Goal: Answer question/provide support

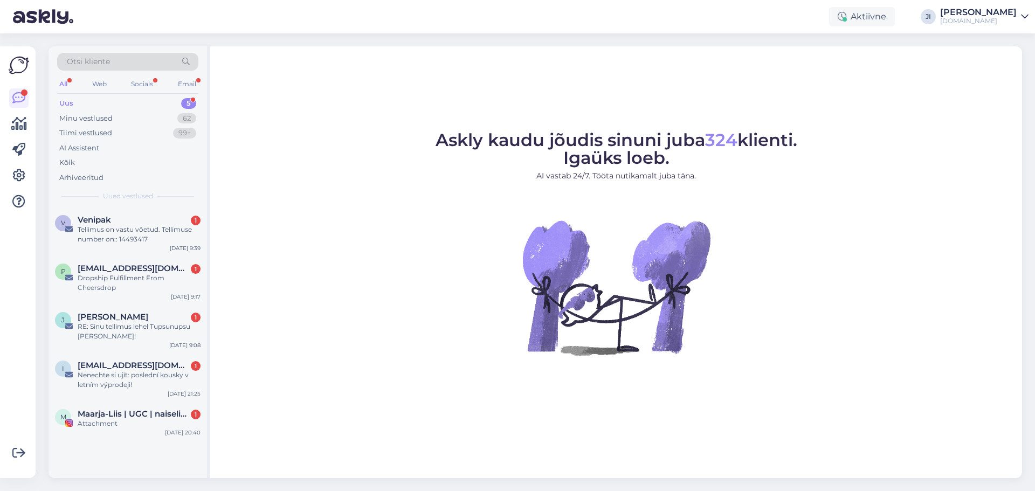
click at [1008, 20] on div "[DOMAIN_NAME]" at bounding box center [978, 21] width 77 height 9
click at [947, 90] on div "Logi välja" at bounding box center [932, 91] width 192 height 19
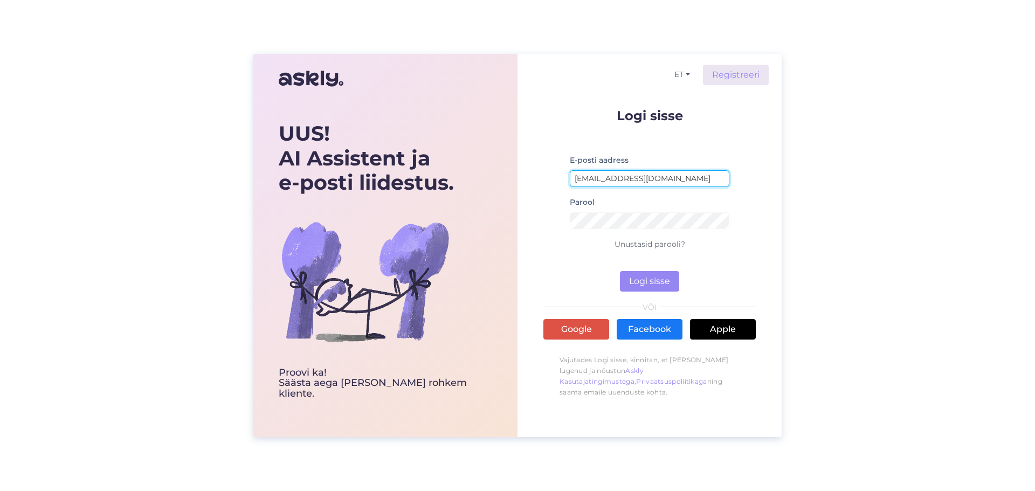
click at [653, 178] on input "[EMAIL_ADDRESS][DOMAIN_NAME]" at bounding box center [650, 178] width 160 height 17
type input "[EMAIL_ADDRESS][DOMAIN_NAME]"
click at [645, 274] on button "Logi sisse" at bounding box center [649, 281] width 59 height 20
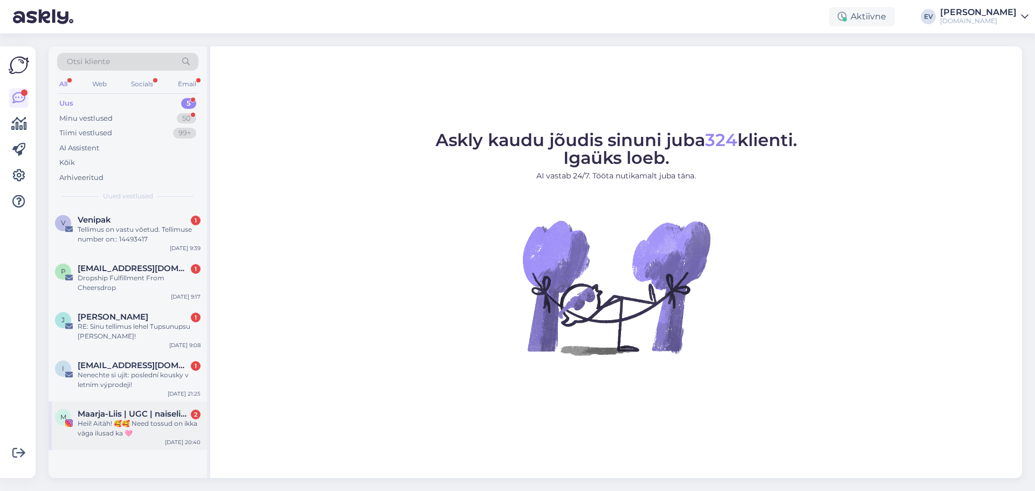
click at [136, 423] on div "Heii! Aitäh! 🥰🥰 Need tossud on ikka väga ilusad ka 🩷" at bounding box center [139, 428] width 123 height 19
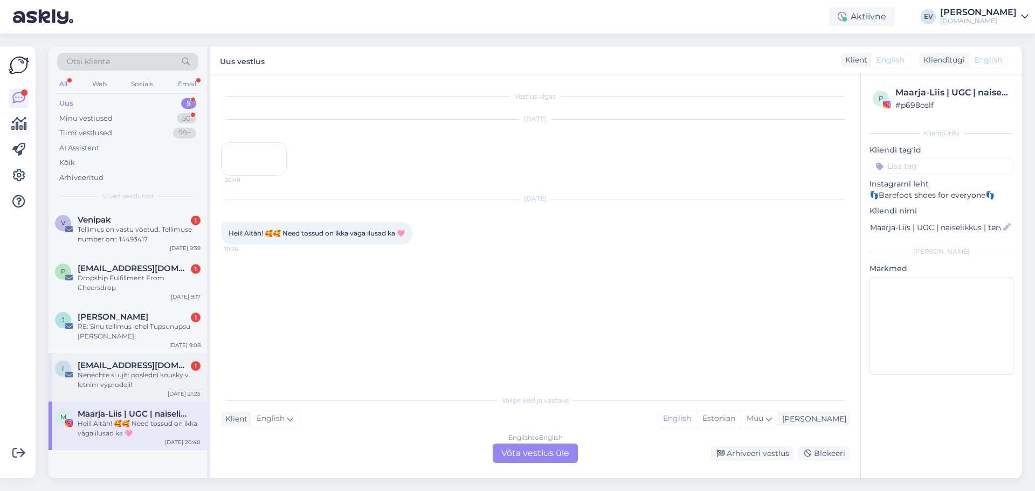
click at [102, 382] on div "Nenechte si ujít: poslední kousky v letním výprodeji!" at bounding box center [139, 379] width 123 height 19
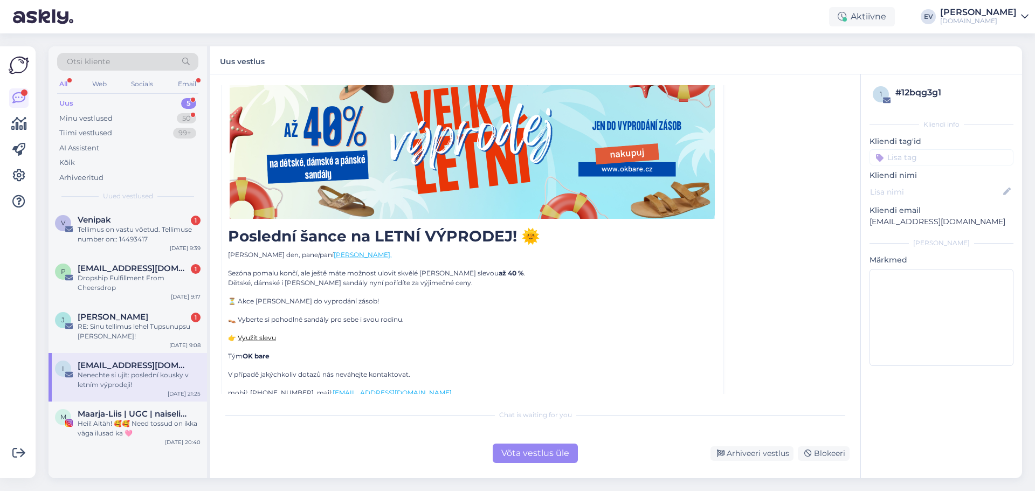
scroll to position [419, 0]
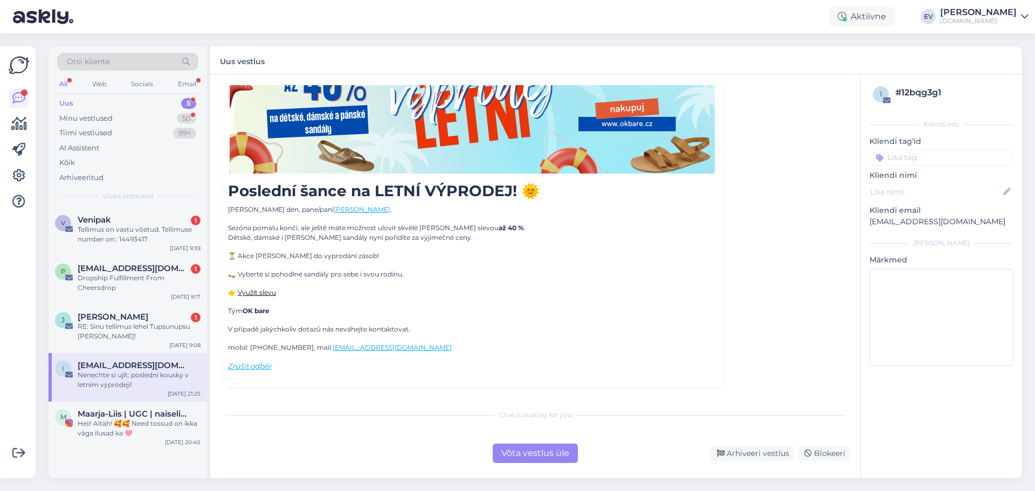
drag, startPoint x: 132, startPoint y: 323, endPoint x: 285, endPoint y: 329, distance: 153.2
click at [132, 323] on div "RE: Sinu tellimus lehel Tupsunupsu [PERSON_NAME]!" at bounding box center [139, 331] width 123 height 19
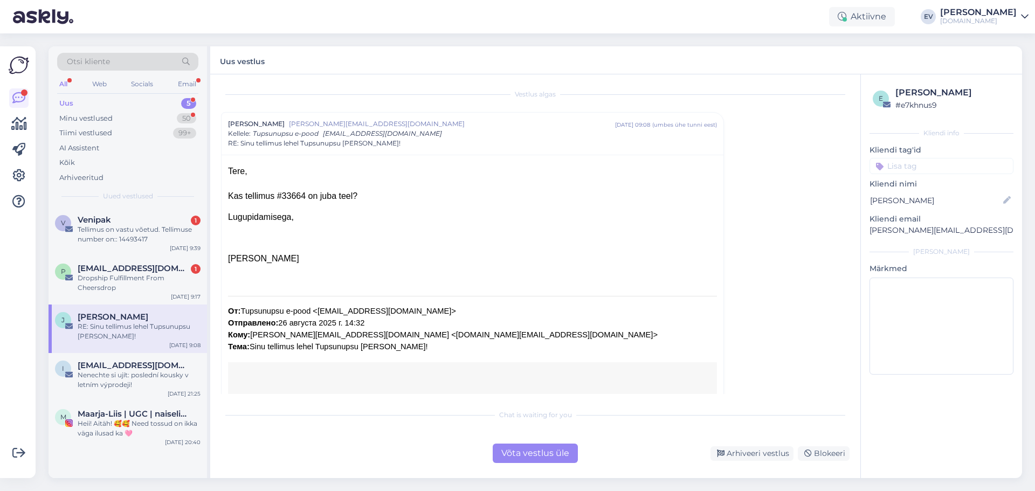
scroll to position [0, 0]
click at [288, 193] on div "Kas tellimus #33664 on juba teel?" at bounding box center [472, 198] width 489 height 11
copy div "33664"
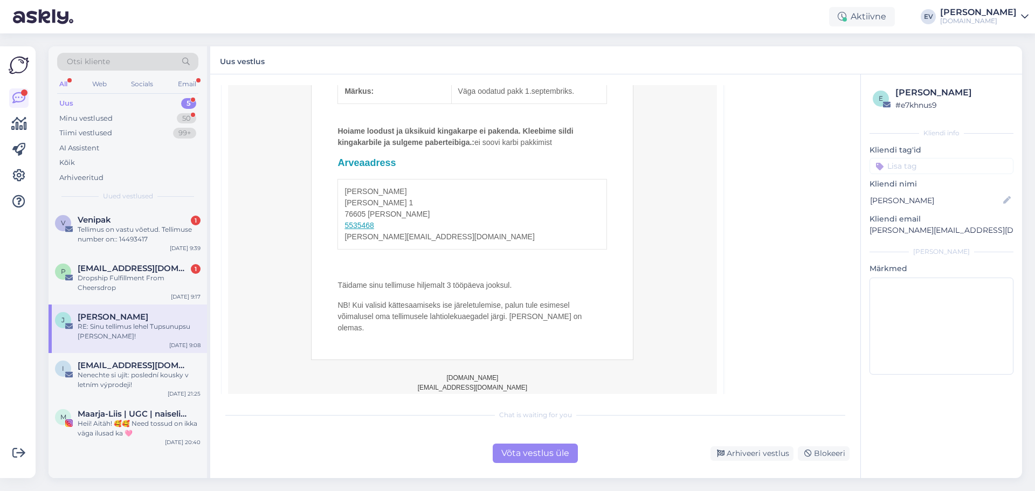
scroll to position [791, 0]
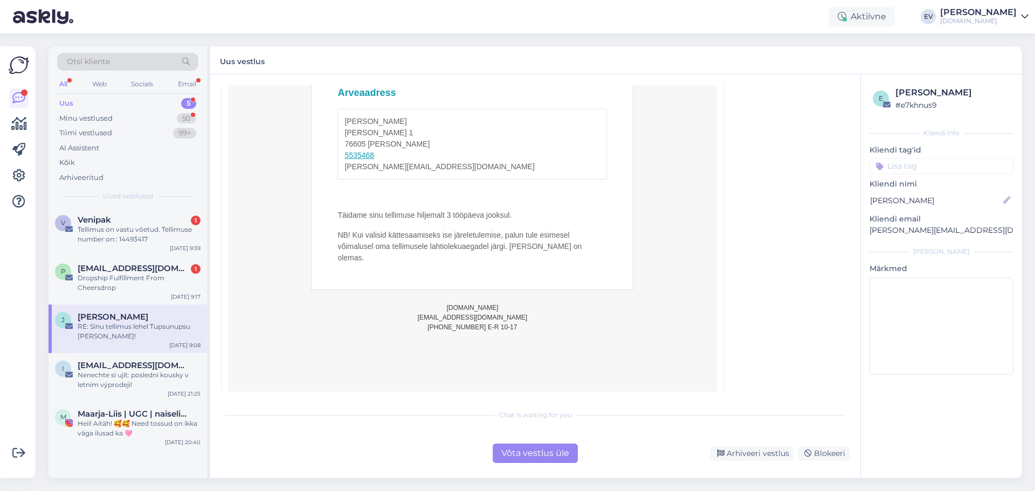
click at [513, 460] on div "Võta vestlus üle" at bounding box center [535, 453] width 85 height 19
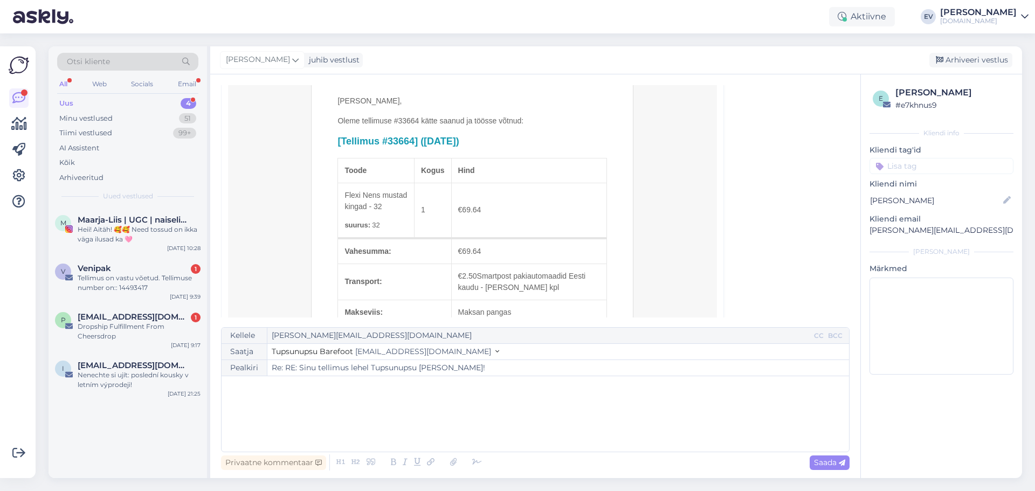
scroll to position [431, 0]
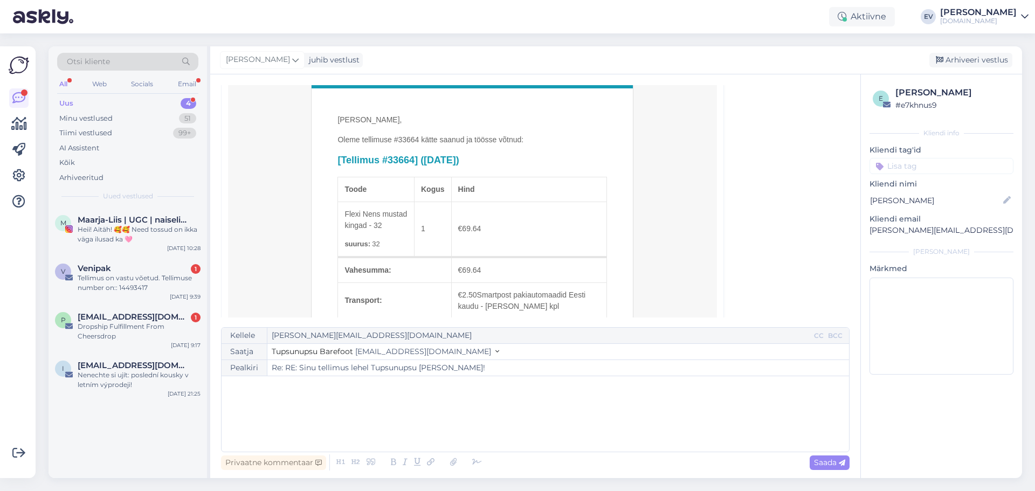
click at [277, 398] on div "﻿" at bounding box center [535, 414] width 616 height 65
click at [374, 412] on span "[PERSON_NAME] on [PERSON_NAME] pandud. Tellimus saate jälgida" at bounding box center [356, 410] width 258 height 10
click at [455, 412] on p "[PERSON_NAME] on [PERSON_NAME] pandud. Tellimust saate jälgida" at bounding box center [535, 409] width 616 height 11
click at [429, 410] on span "[PERSON_NAME] on [PERSON_NAME] pandud. Tellimust saate jälgida Smartposti lehel…" at bounding box center [406, 410] width 358 height 10
click at [552, 409] on p "[PERSON_NAME] on [PERSON_NAME] pandud. Paki teekonda saate jälgida Smartposti l…" at bounding box center [535, 409] width 616 height 11
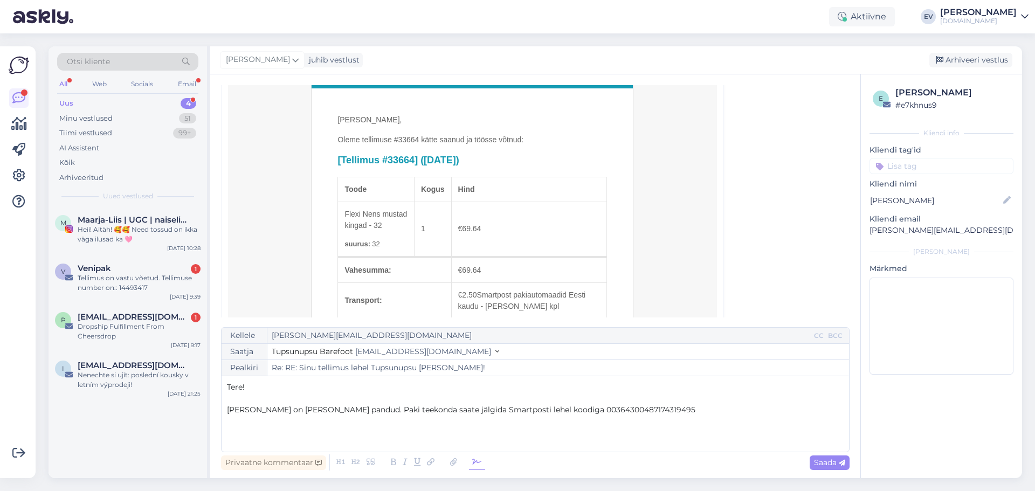
click at [473, 467] on icon at bounding box center [477, 462] width 16 height 15
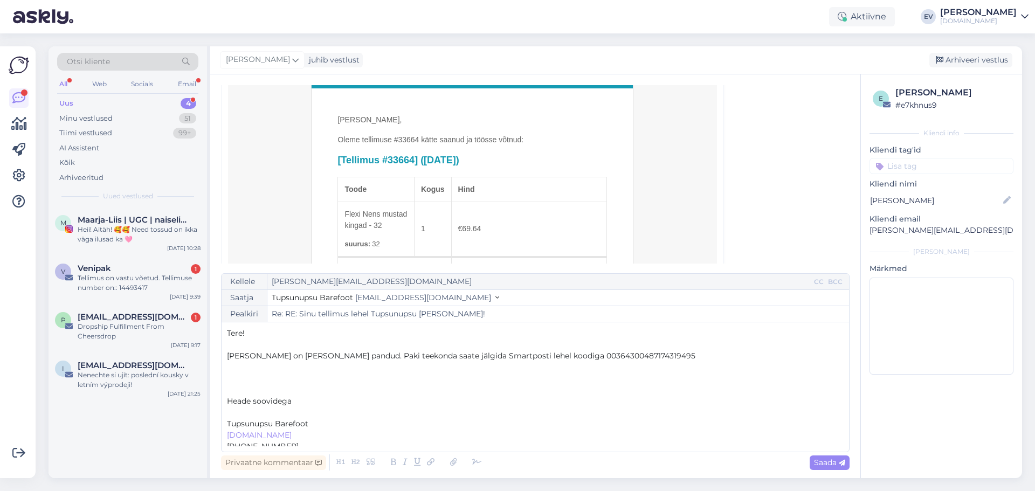
click at [309, 425] on p "Tupsunupsu Barefoot" at bounding box center [535, 423] width 616 height 11
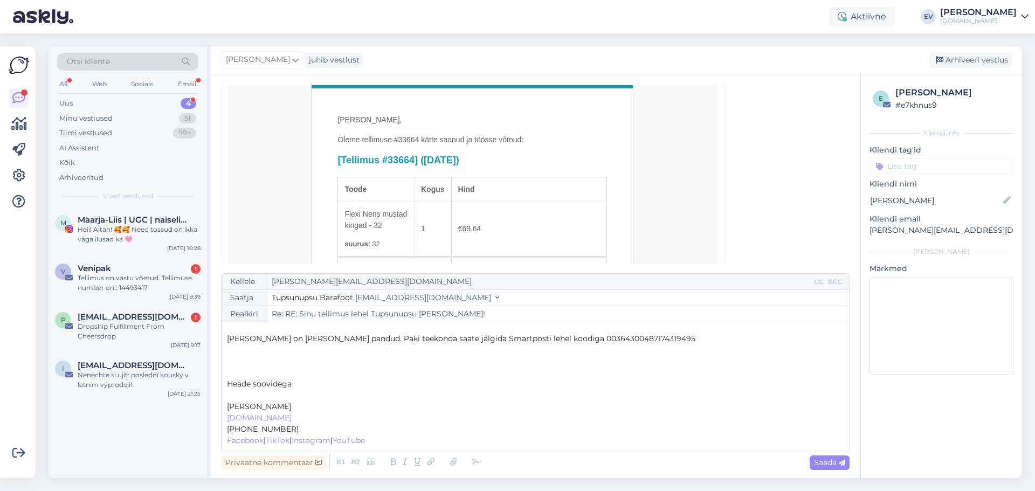
scroll to position [0, 0]
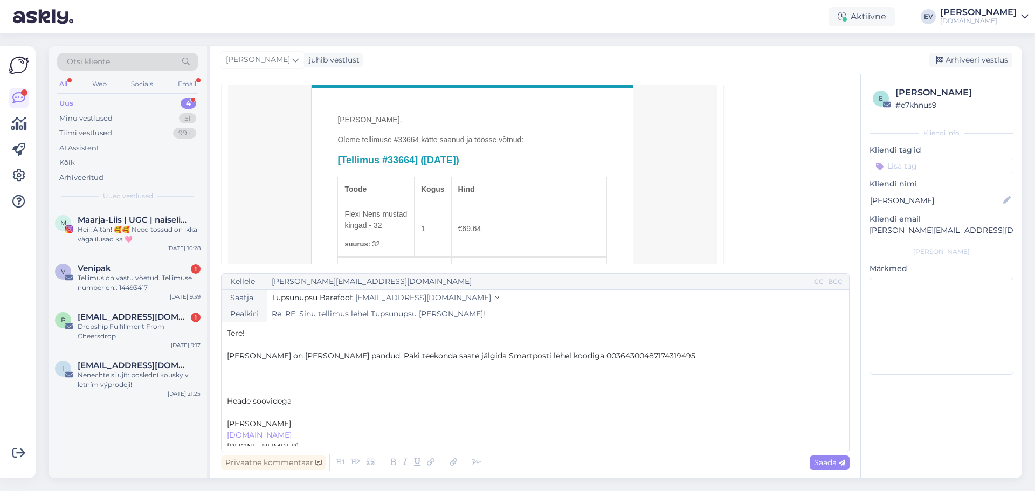
click at [655, 349] on p "﻿" at bounding box center [535, 344] width 616 height 11
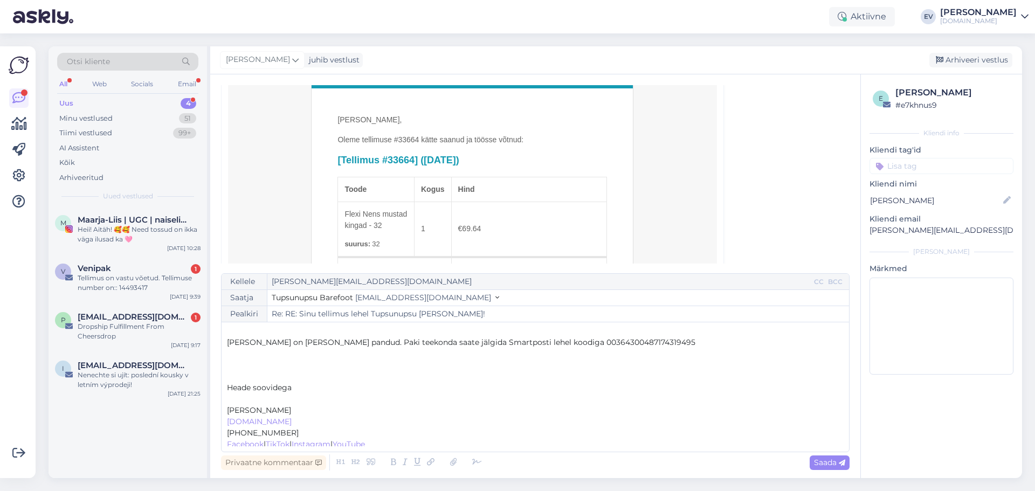
scroll to position [17, 0]
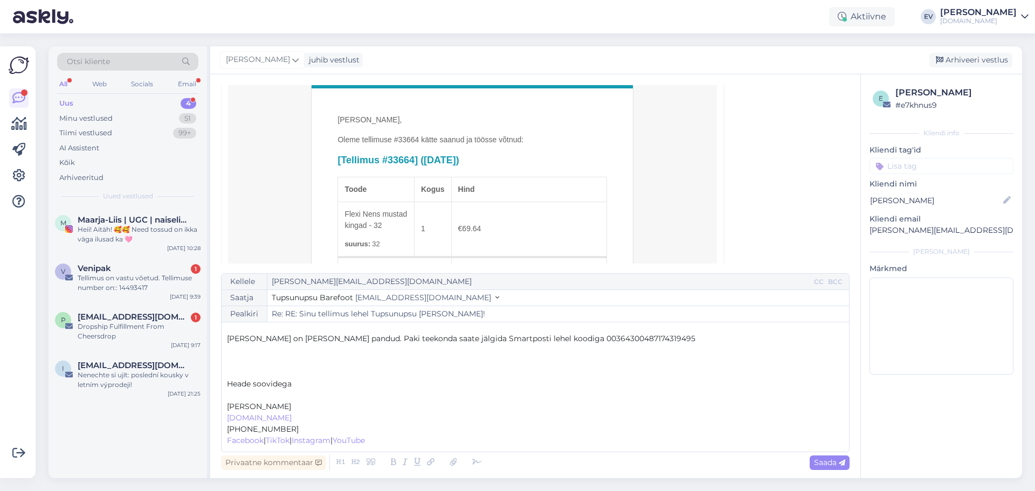
click at [421, 435] on p "﻿ Facebook | TikTok | Instagram | YouTube [PERSON_NAME] Eemalda ﻿" at bounding box center [535, 440] width 616 height 11
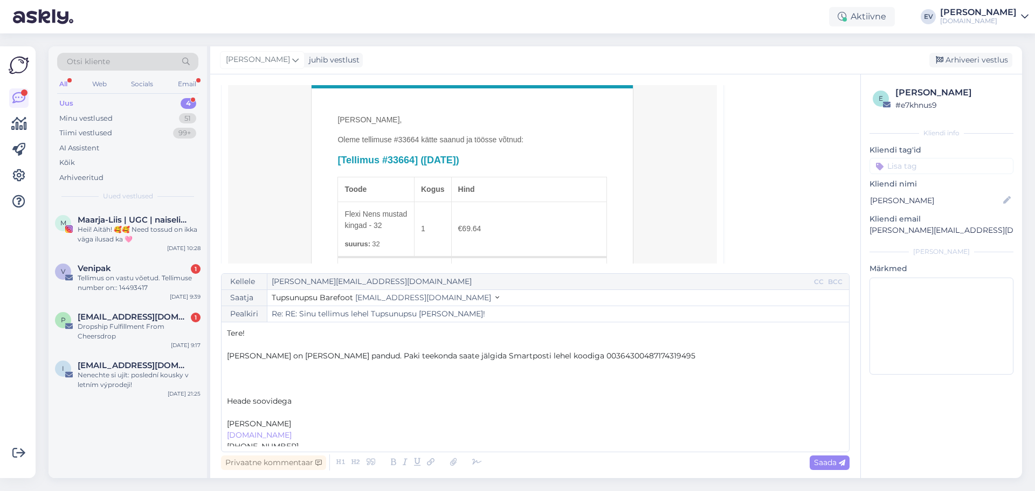
scroll to position [37, 0]
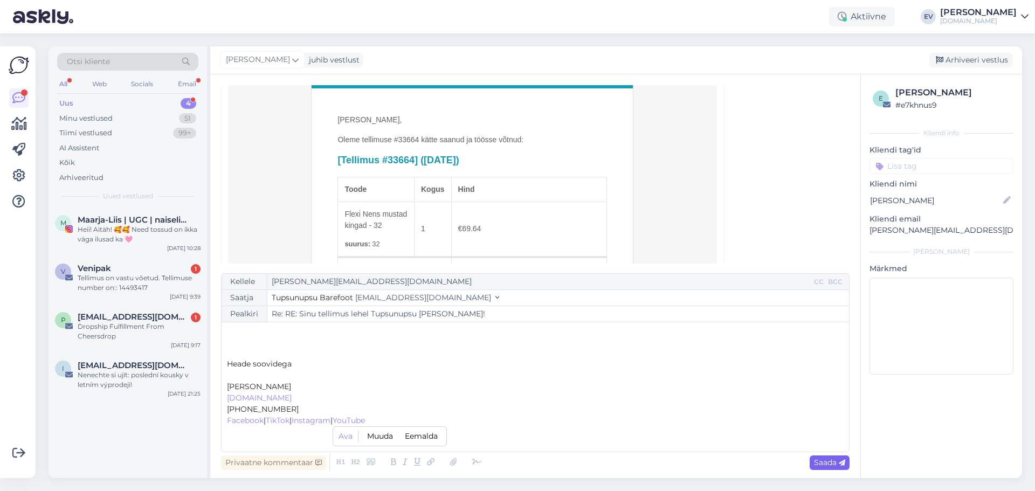
click at [825, 463] on span "Saada" at bounding box center [829, 463] width 31 height 10
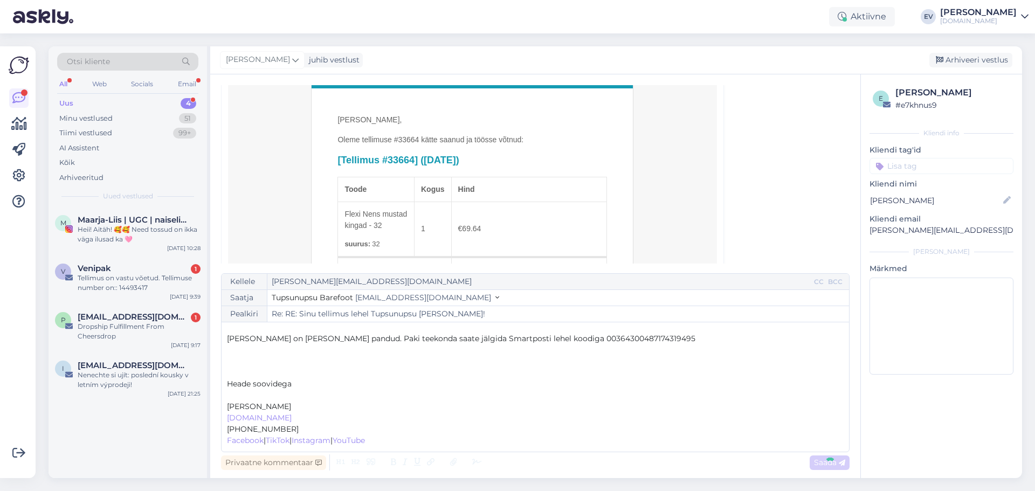
scroll to position [17, 0]
type input "Re: RE: Sinu tellimus lehel Tupsunupsu [PERSON_NAME]!"
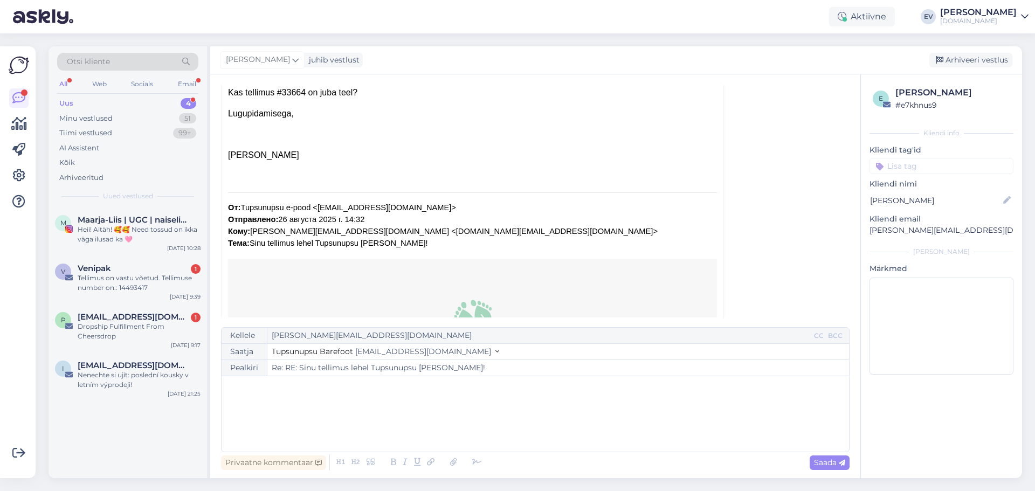
scroll to position [0, 0]
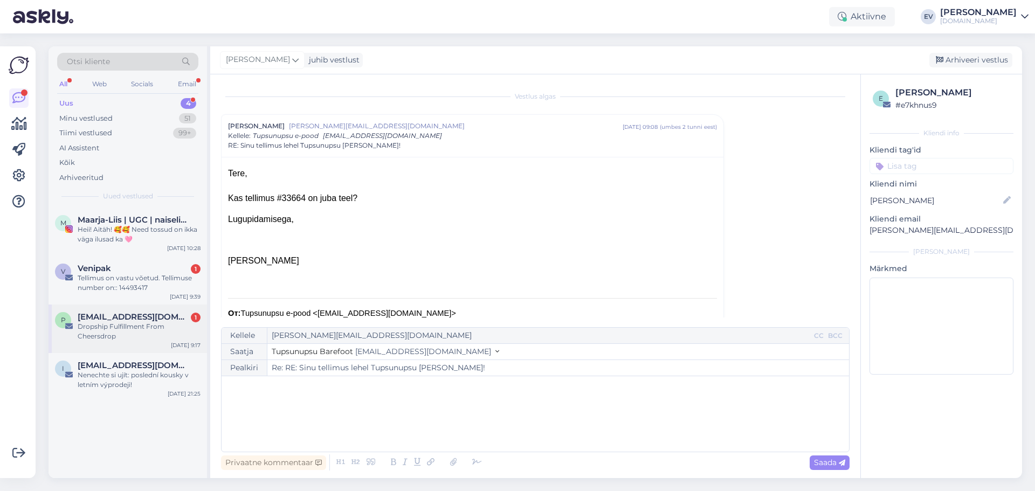
click at [135, 324] on div "Dropship Fulfillment From Cheersdrop" at bounding box center [139, 331] width 123 height 19
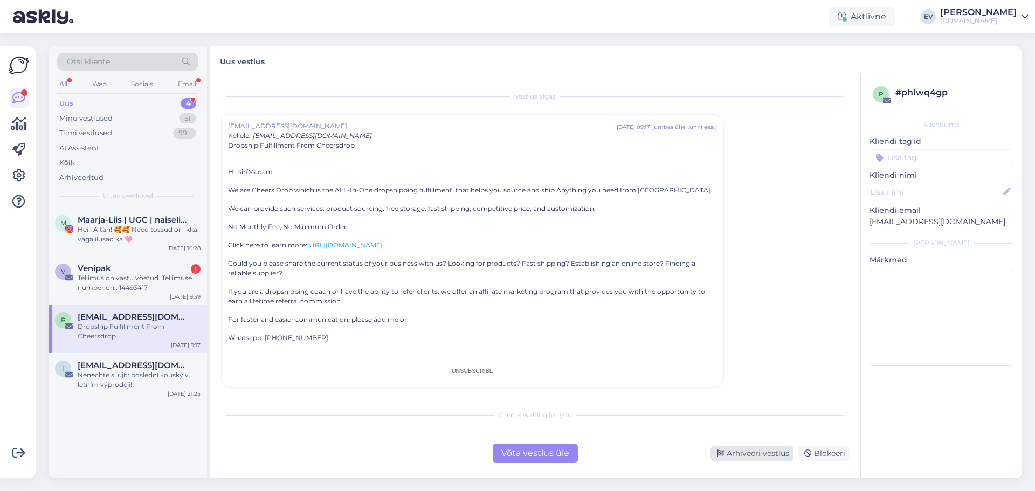
click at [756, 452] on div "Arhiveeri vestlus" at bounding box center [751, 453] width 83 height 15
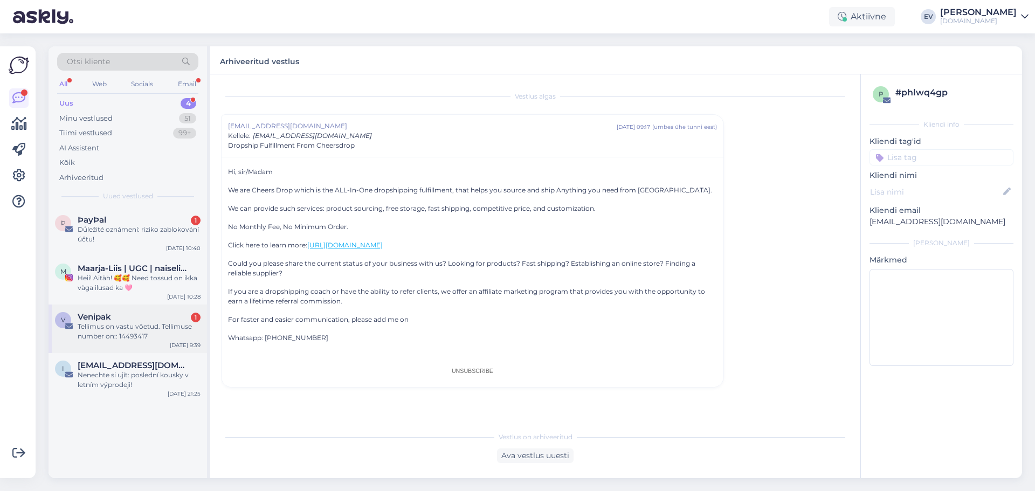
click at [160, 314] on div "Venipak 1" at bounding box center [139, 317] width 123 height 10
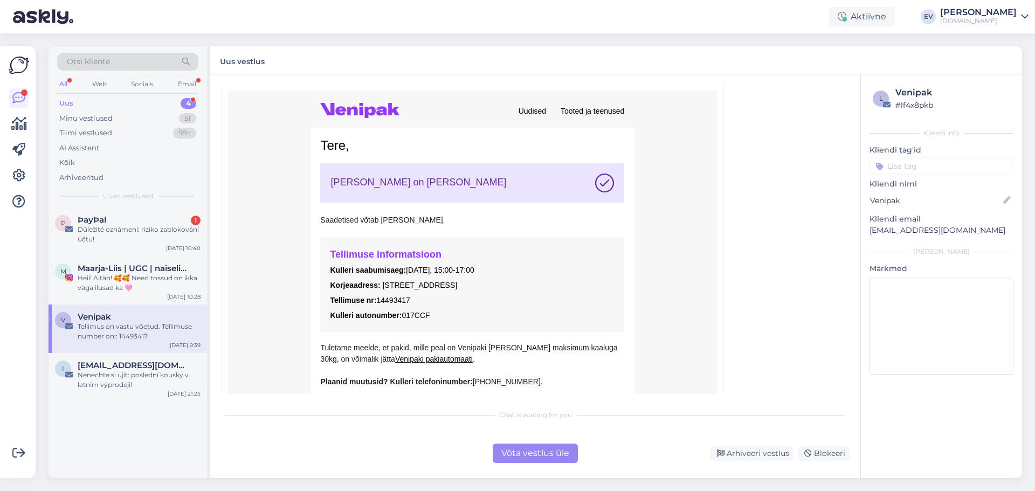
scroll to position [485, 0]
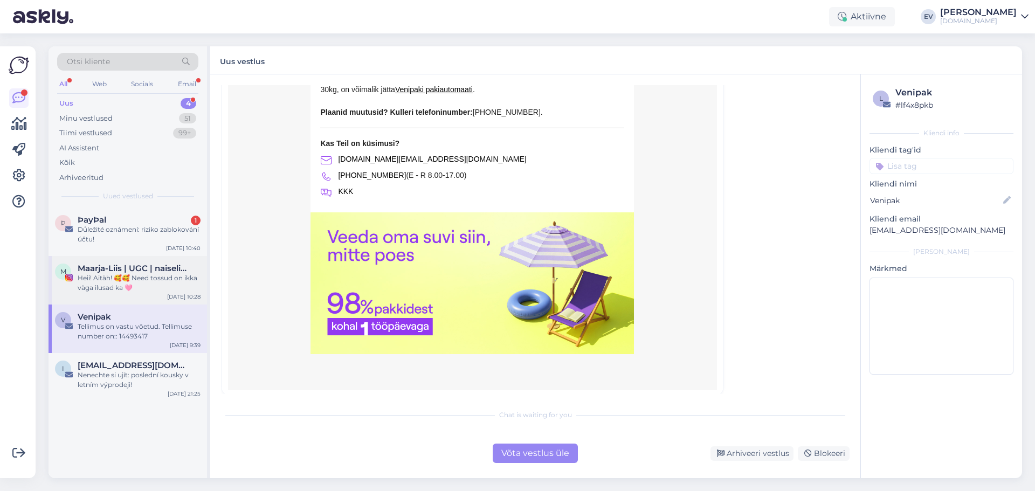
drag, startPoint x: 137, startPoint y: 273, endPoint x: 186, endPoint y: 278, distance: 48.7
click at [137, 273] on div "Heii! Aitäh! 🥰🥰 Need tossud on ikka väga ilusad ka 🩷" at bounding box center [139, 282] width 123 height 19
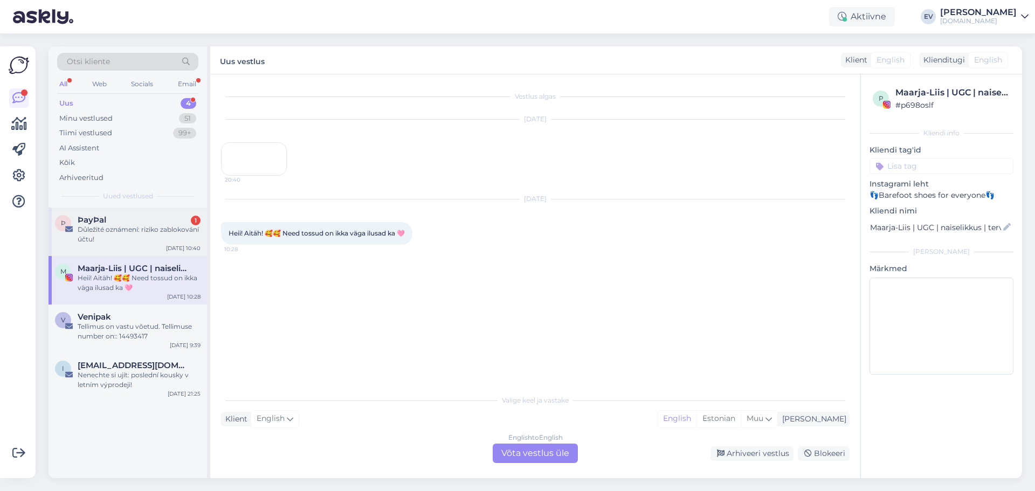
click at [102, 232] on div "Důležité oznámení: riziko zablokování účtu!" at bounding box center [139, 234] width 123 height 19
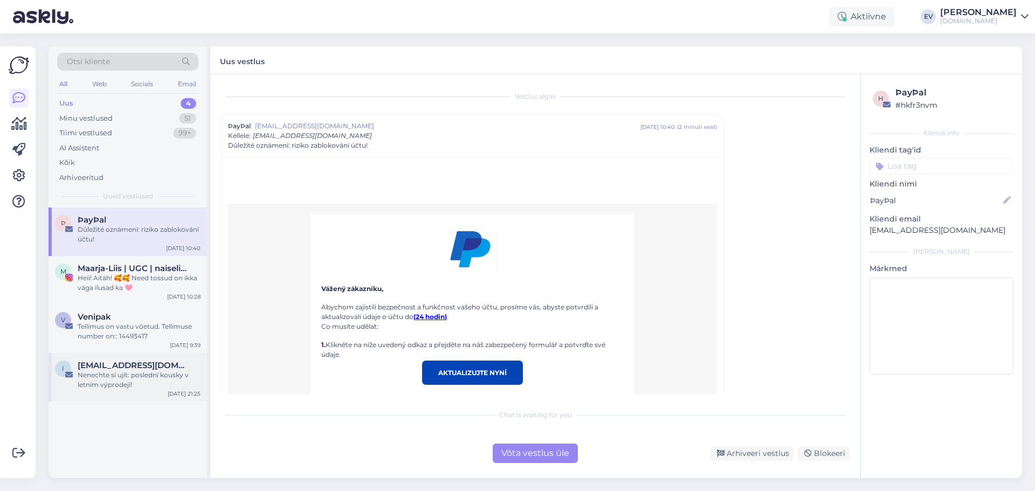
click at [121, 372] on div "Nenechte si ujít: poslední kousky v letním výprodeji!" at bounding box center [139, 379] width 123 height 19
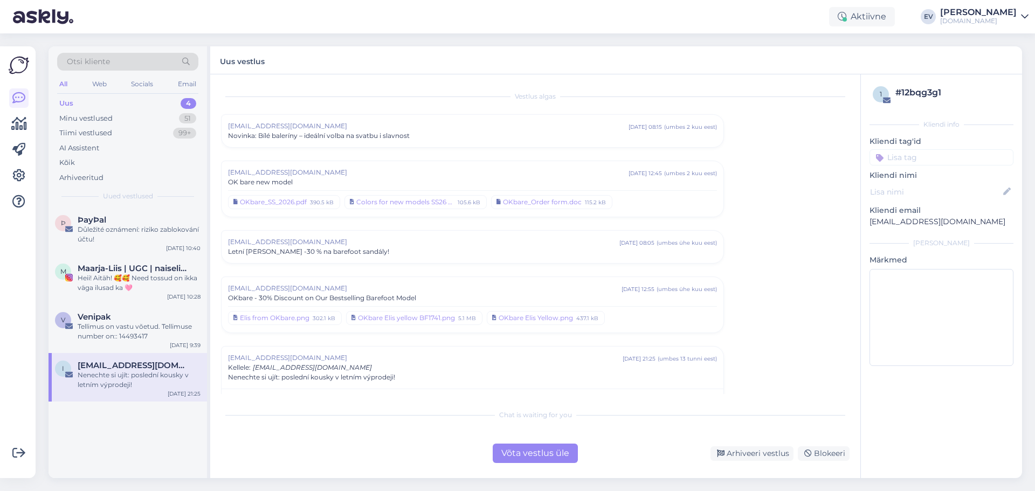
scroll to position [377, 0]
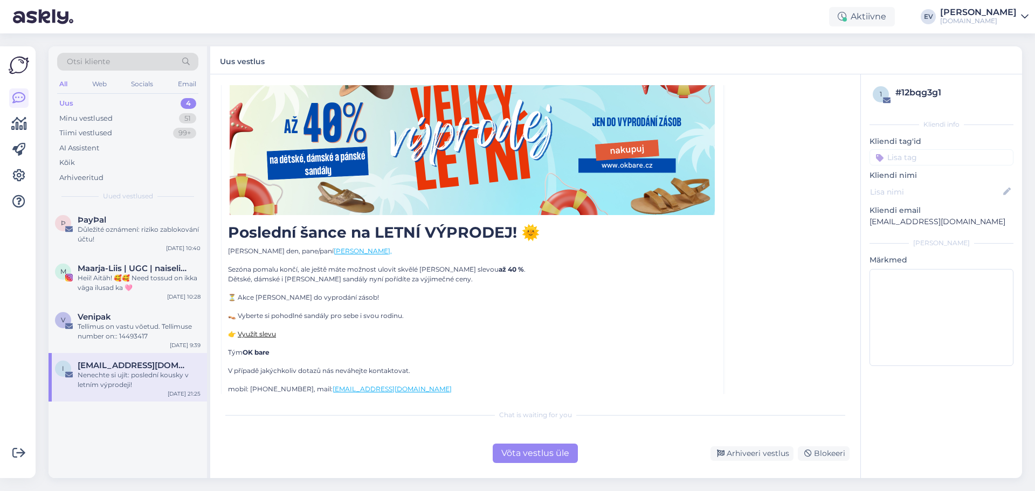
drag, startPoint x: 752, startPoint y: 451, endPoint x: 744, endPoint y: 443, distance: 11.8
click at [752, 451] on div "Arhiveeri vestlus" at bounding box center [751, 453] width 83 height 15
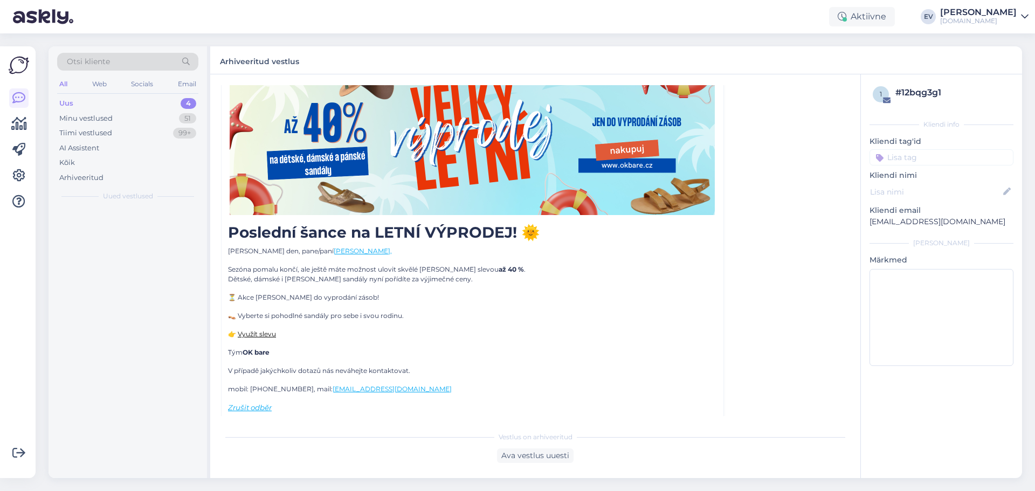
scroll to position [261, 0]
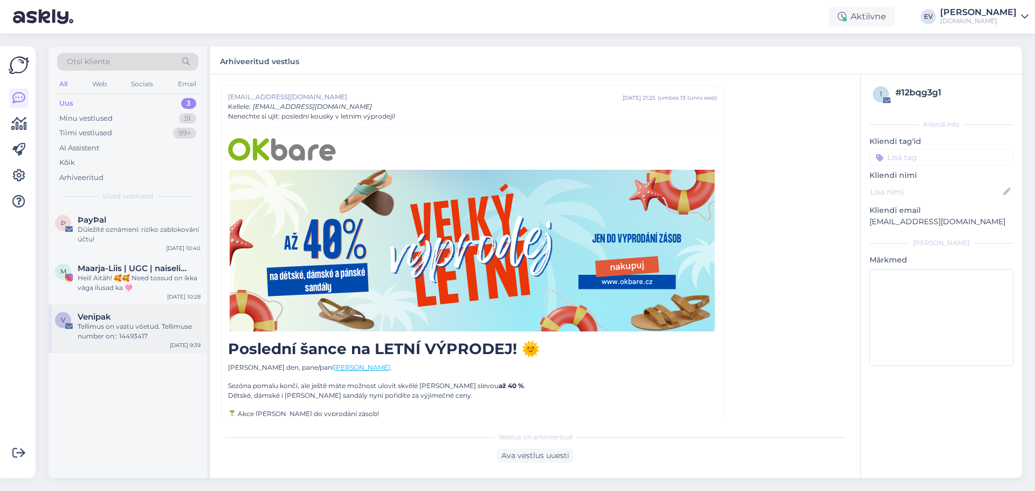
click at [125, 326] on div "Tellimus on vastu võetud. Tellimuse number on:: 14493417" at bounding box center [139, 331] width 123 height 19
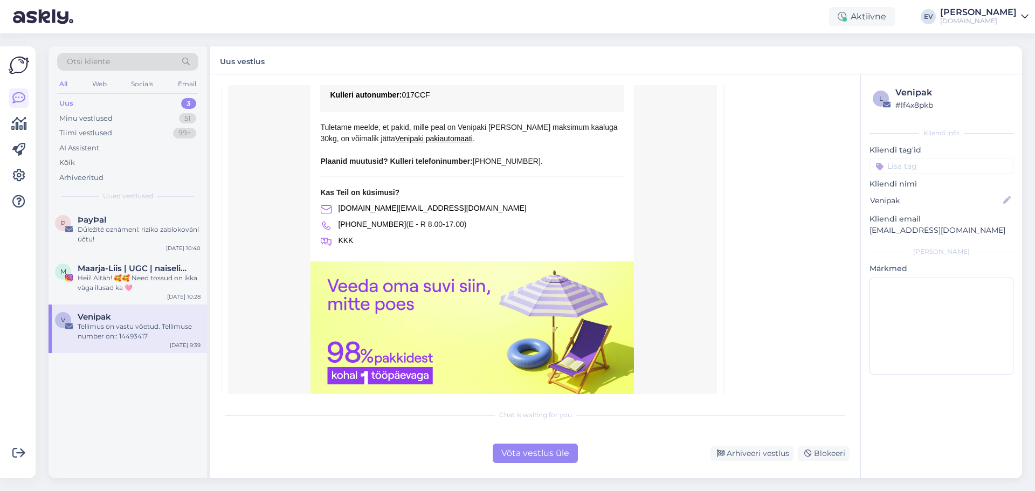
scroll to position [495, 0]
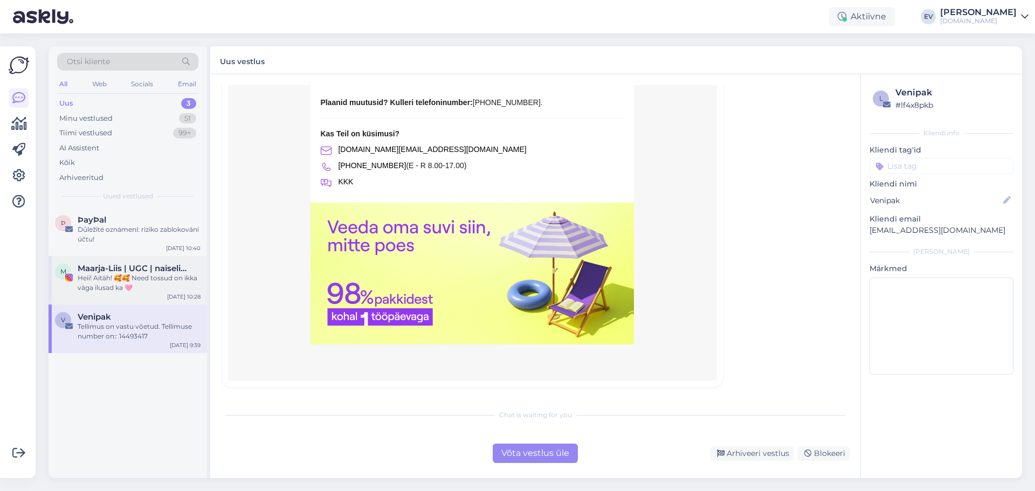
click at [78, 274] on div "Heii! Aitäh! 🥰🥰 Need tossud on ikka väga ilusad ka 🩷" at bounding box center [139, 282] width 123 height 19
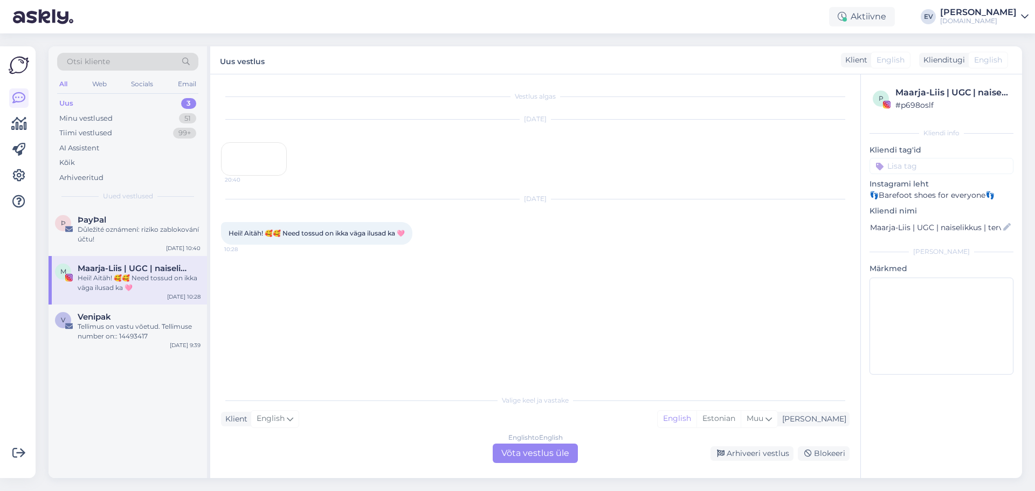
scroll to position [0, 0]
click at [521, 462] on div "English to English Võta vestlus üle" at bounding box center [535, 453] width 85 height 19
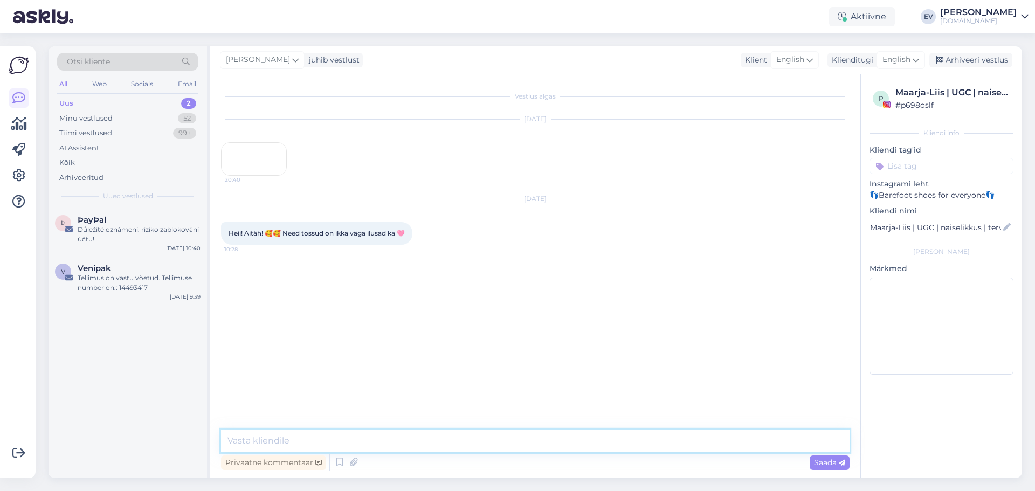
click at [272, 446] on textarea at bounding box center [535, 440] width 628 height 23
click at [106, 99] on div "Uus 2" at bounding box center [127, 103] width 141 height 15
